Goal: Information Seeking & Learning: Check status

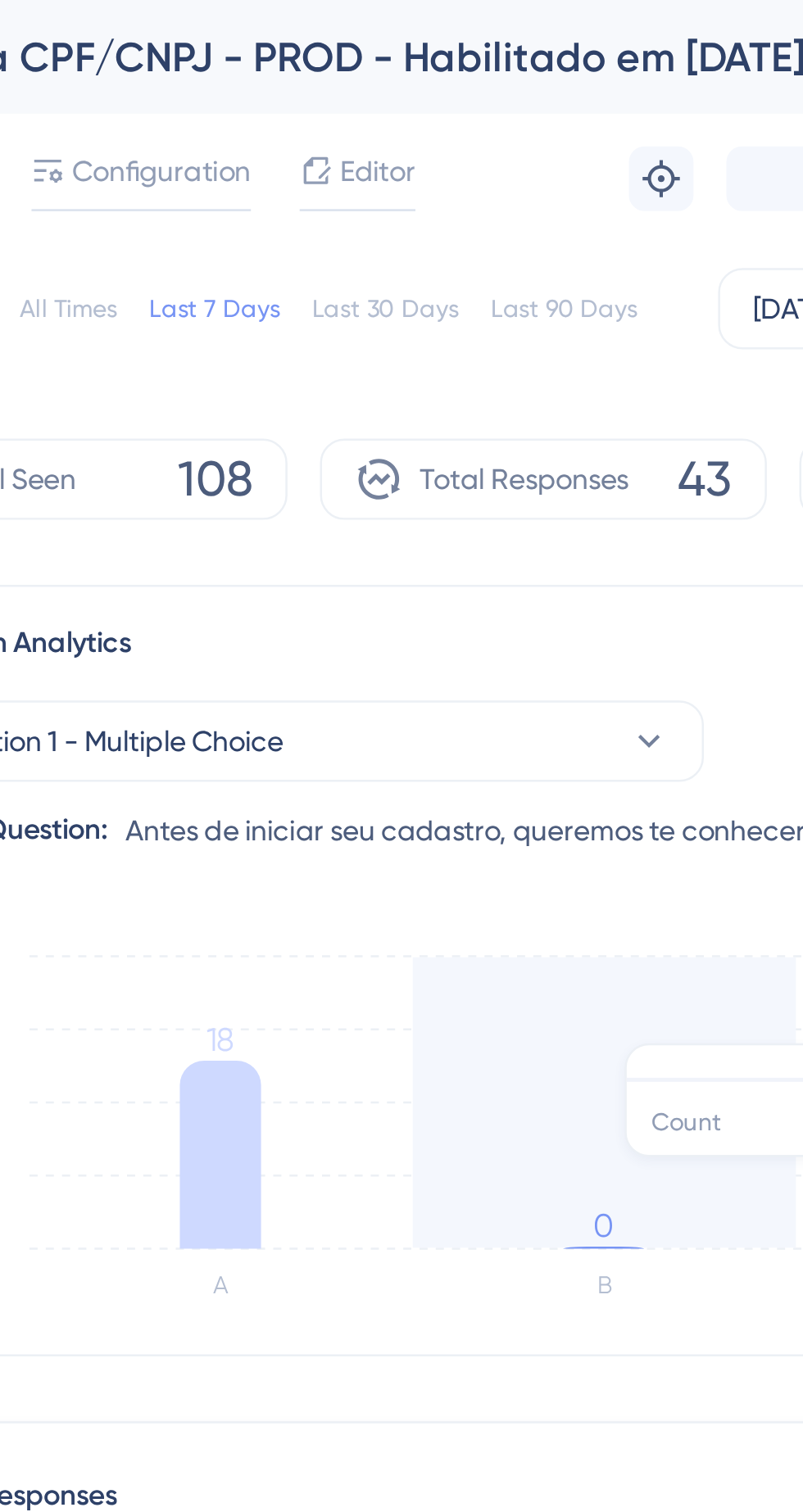
click at [313, 129] on div "All Times" at bounding box center [307, 125] width 40 height 14
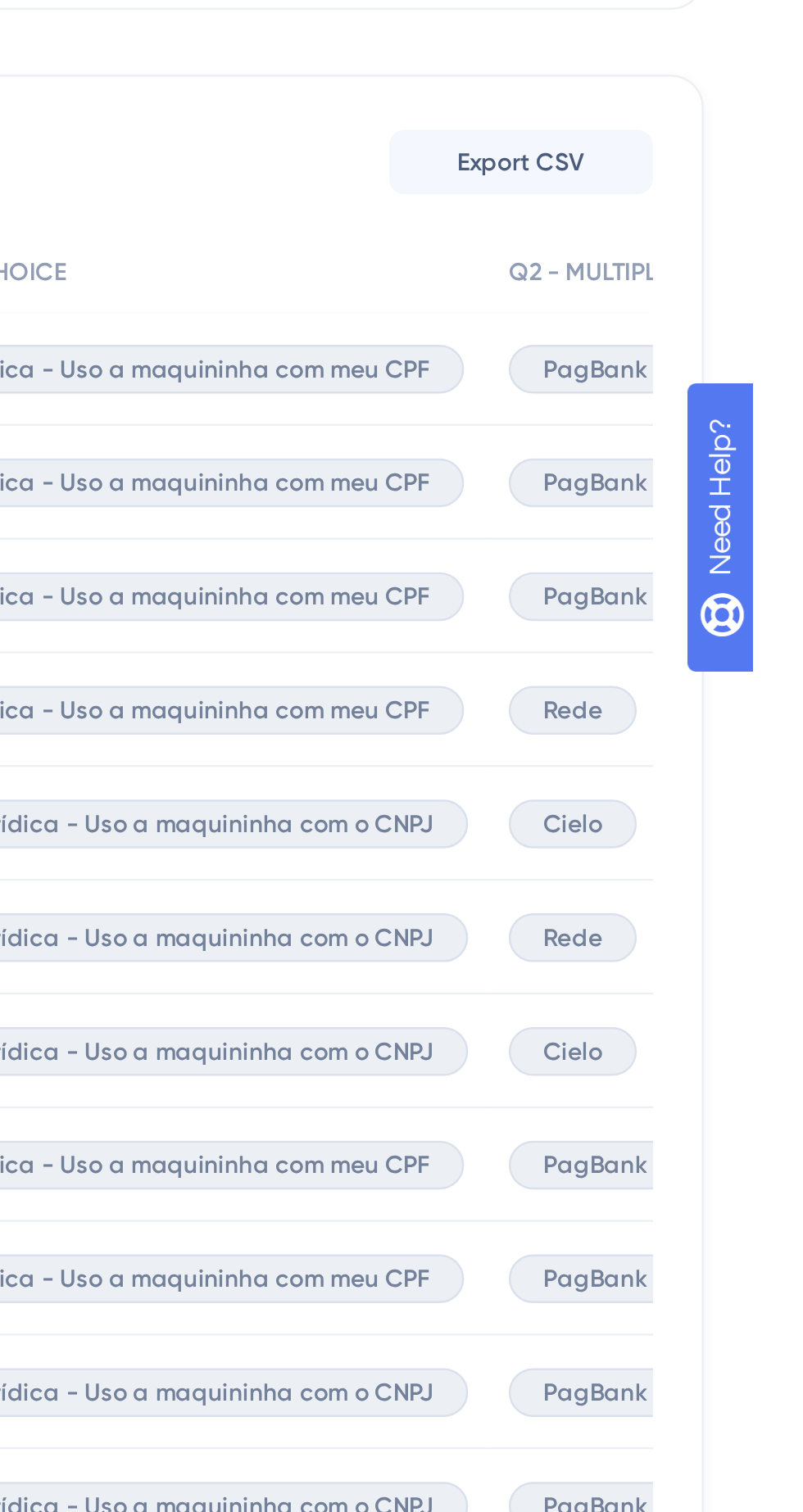
click at [725, 832] on span "Rede" at bounding box center [730, 830] width 23 height 14
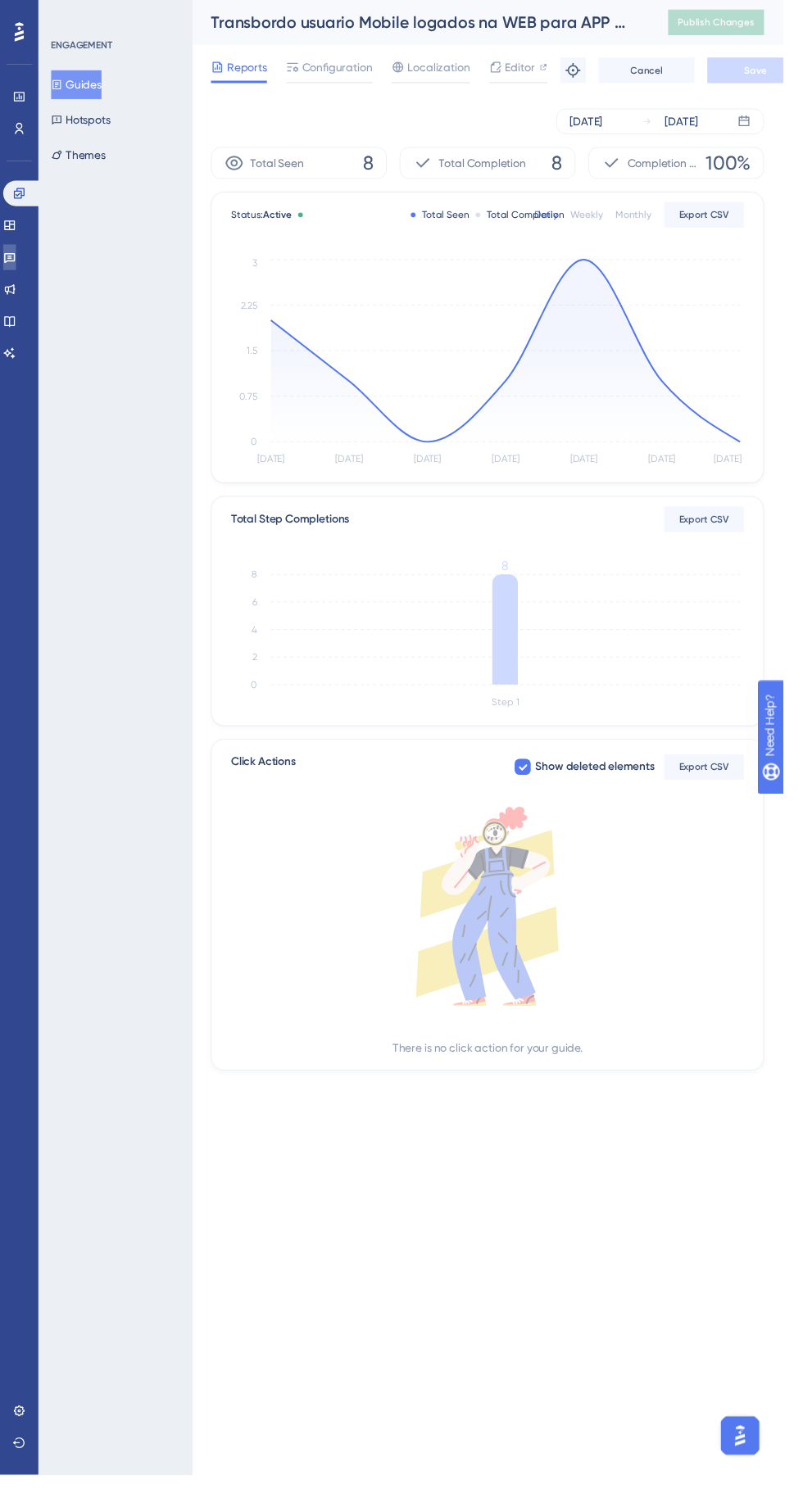
click at [16, 263] on icon at bounding box center [10, 264] width 14 height 14
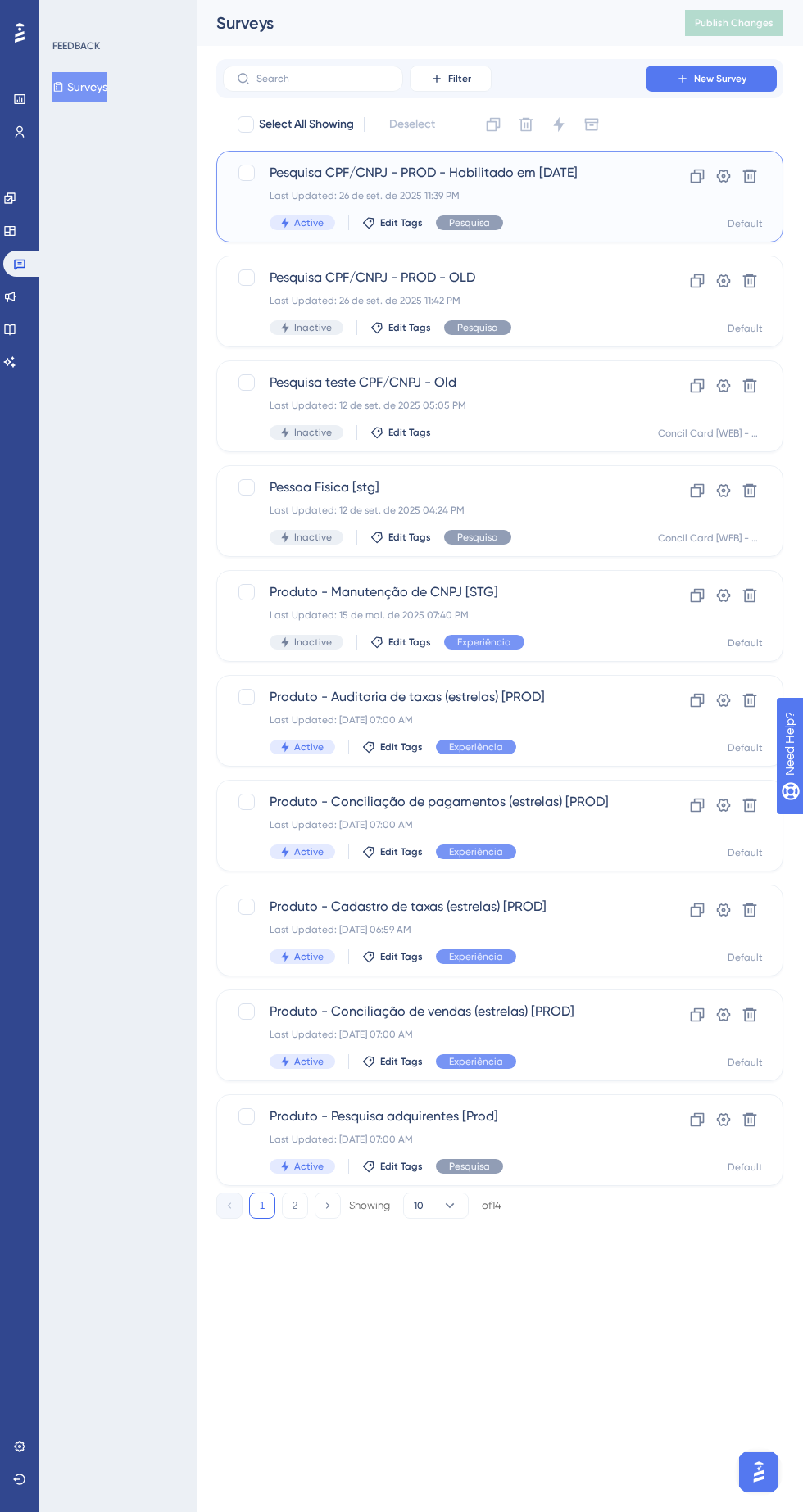
click at [552, 197] on div "Last Updated: 26 de set. de 2025 11:39 PM" at bounding box center [434, 196] width 330 height 14
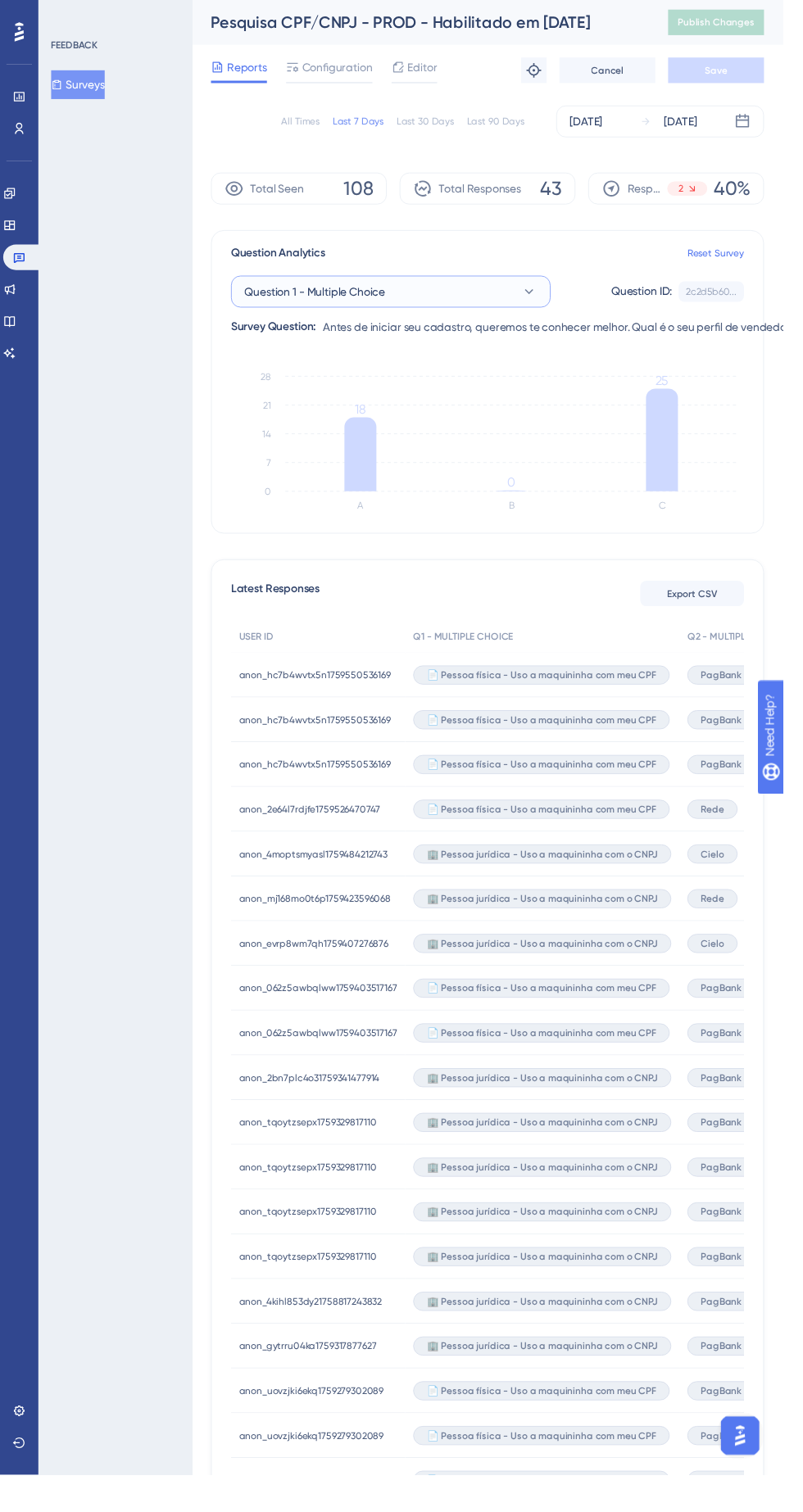
click at [502, 288] on button "Question 1 - Multiple Choice" at bounding box center [401, 299] width 328 height 33
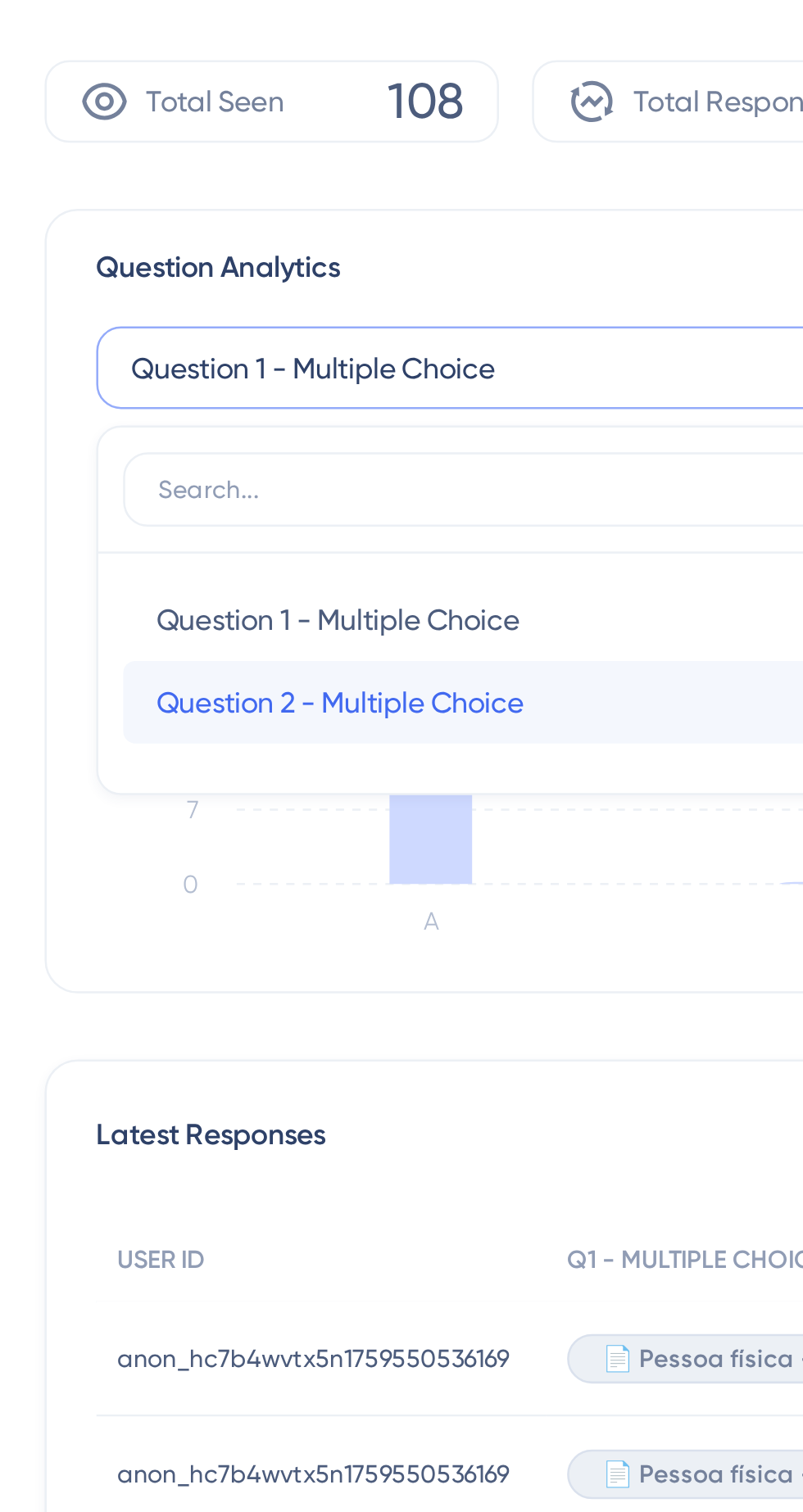
click at [388, 432] on span "Question 2 - Multiple Choice" at bounding box center [334, 432] width 145 height 19
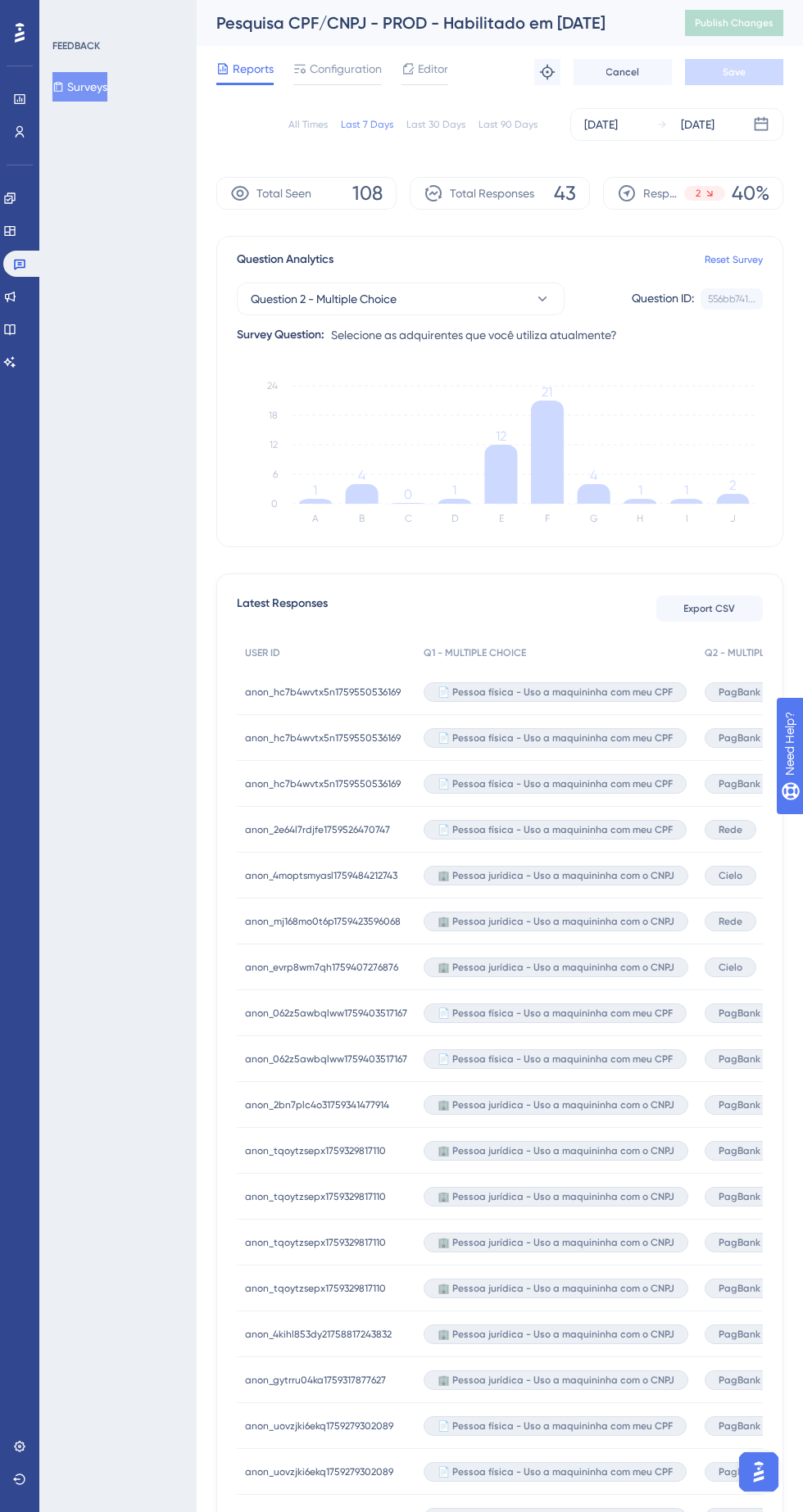
click at [555, 458] on icon at bounding box center [547, 452] width 33 height 103
click at [498, 484] on icon at bounding box center [500, 474] width 33 height 59
click at [498, 494] on icon at bounding box center [500, 474] width 33 height 59
click at [129, 634] on div "FEEDBACK Surveys" at bounding box center [118, 756] width 157 height 1512
click at [353, 489] on icon at bounding box center [362, 494] width 33 height 19
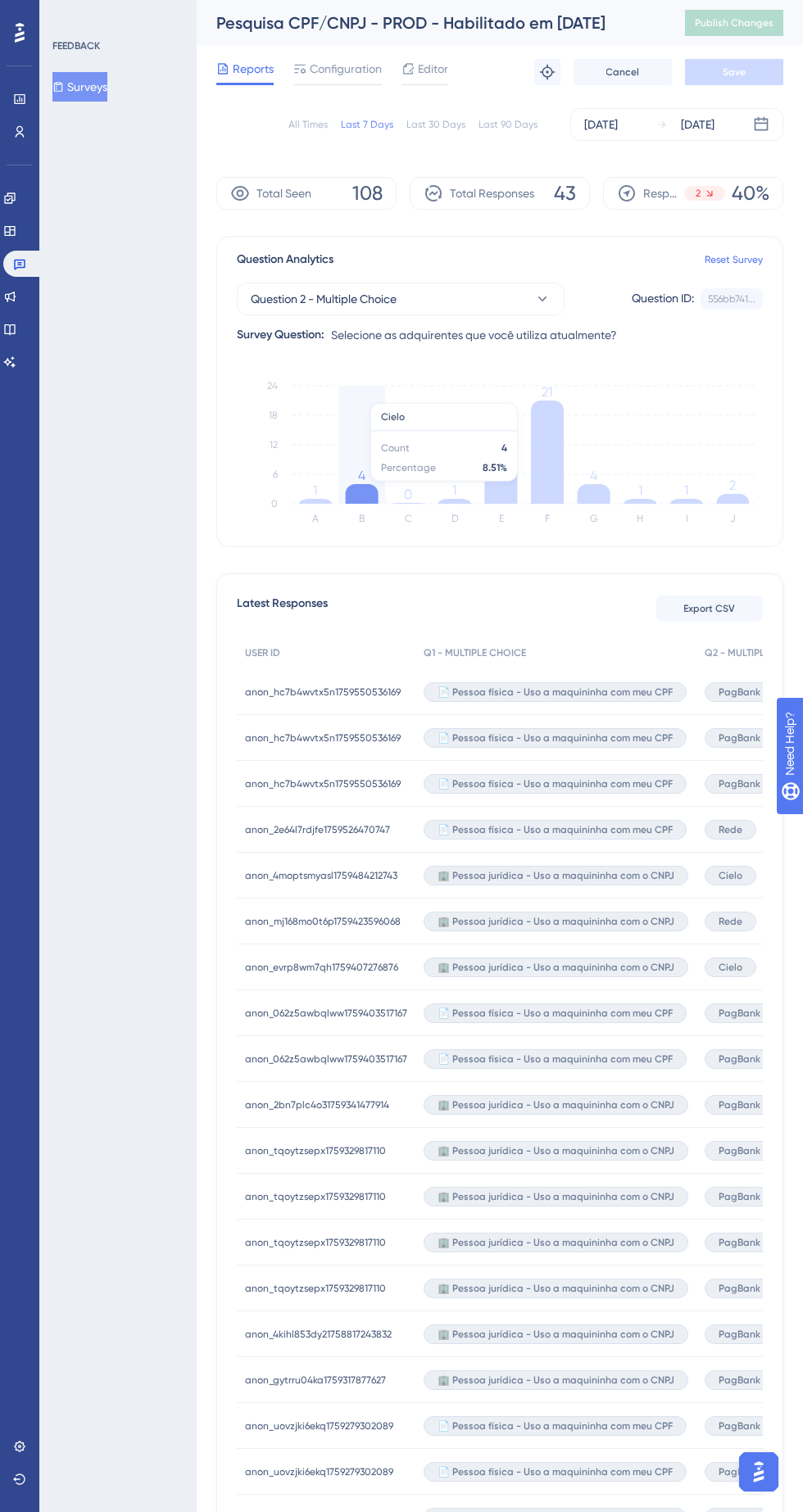
click at [122, 921] on div "FEEDBACK Surveys" at bounding box center [118, 756] width 157 height 1512
click at [603, 498] on icon at bounding box center [594, 494] width 33 height 19
click at [118, 855] on div "FEEDBACK Surveys" at bounding box center [118, 756] width 157 height 1512
